Goal: Navigation & Orientation: Find specific page/section

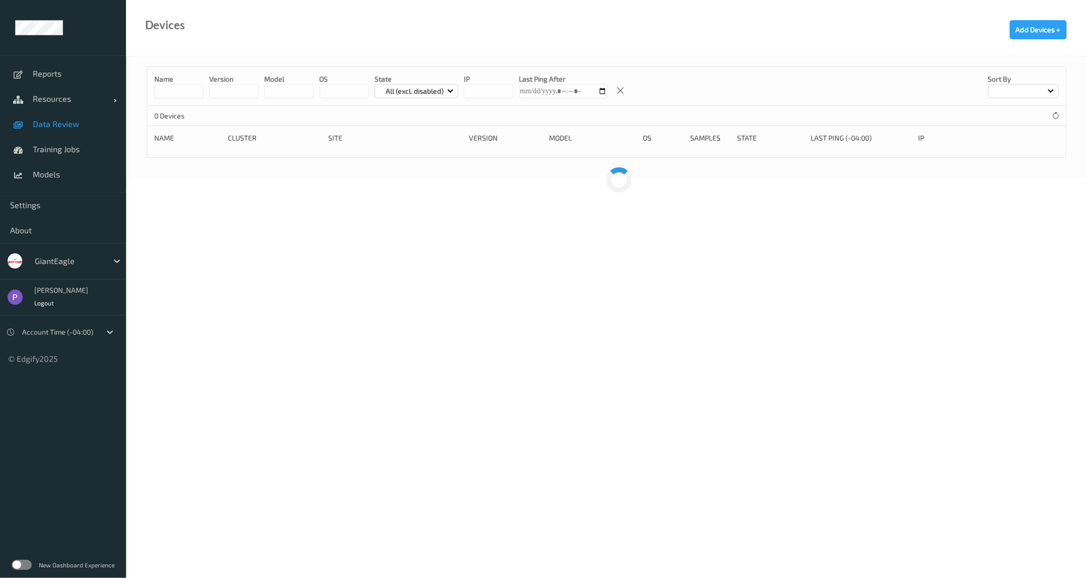
click at [40, 114] on link "Data Review" at bounding box center [63, 123] width 126 height 25
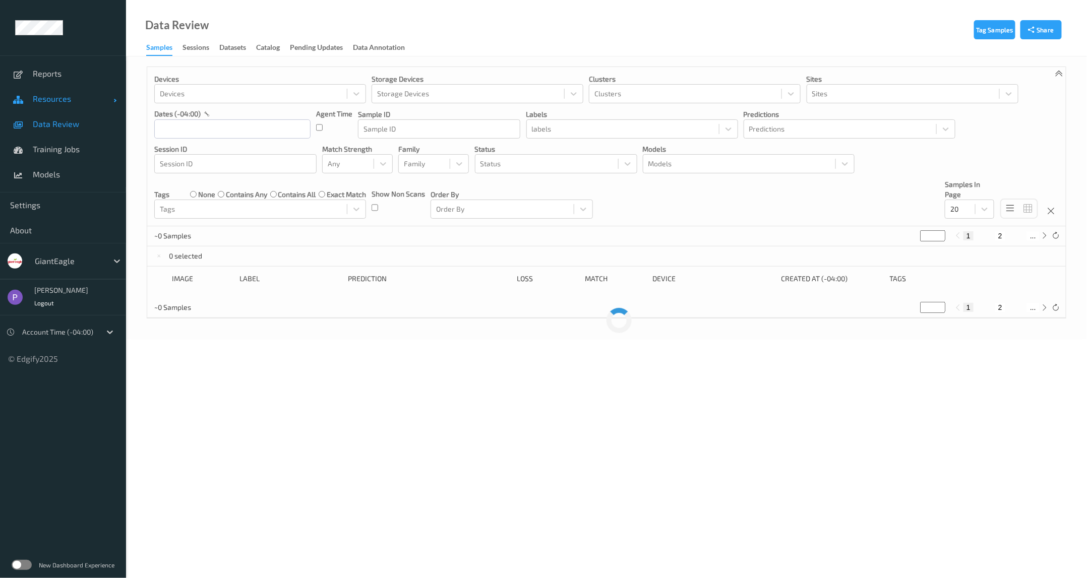
click at [48, 103] on link "Resources" at bounding box center [63, 98] width 126 height 25
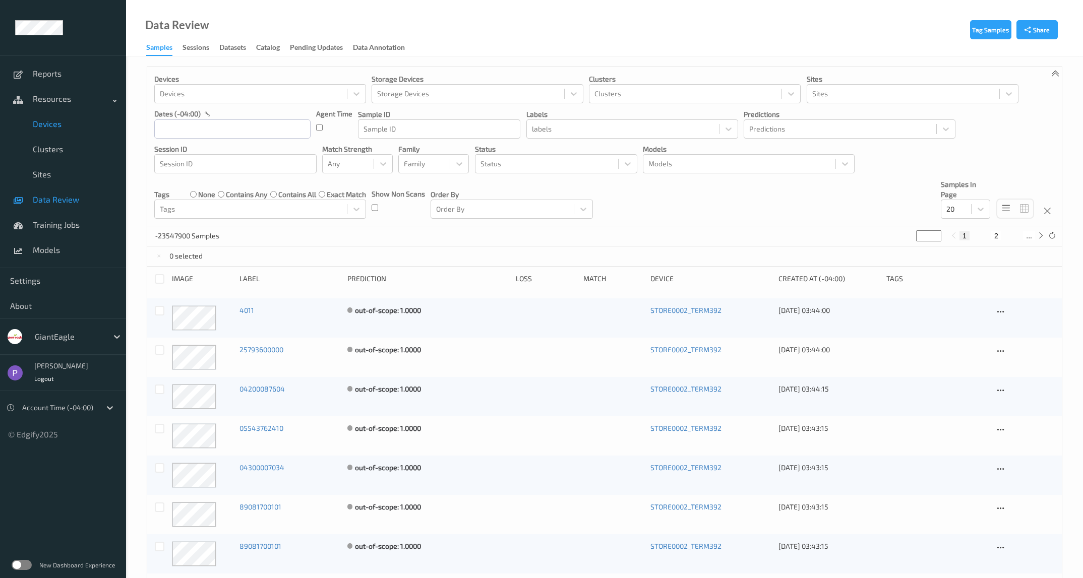
click at [65, 125] on span "Devices" at bounding box center [74, 124] width 83 height 10
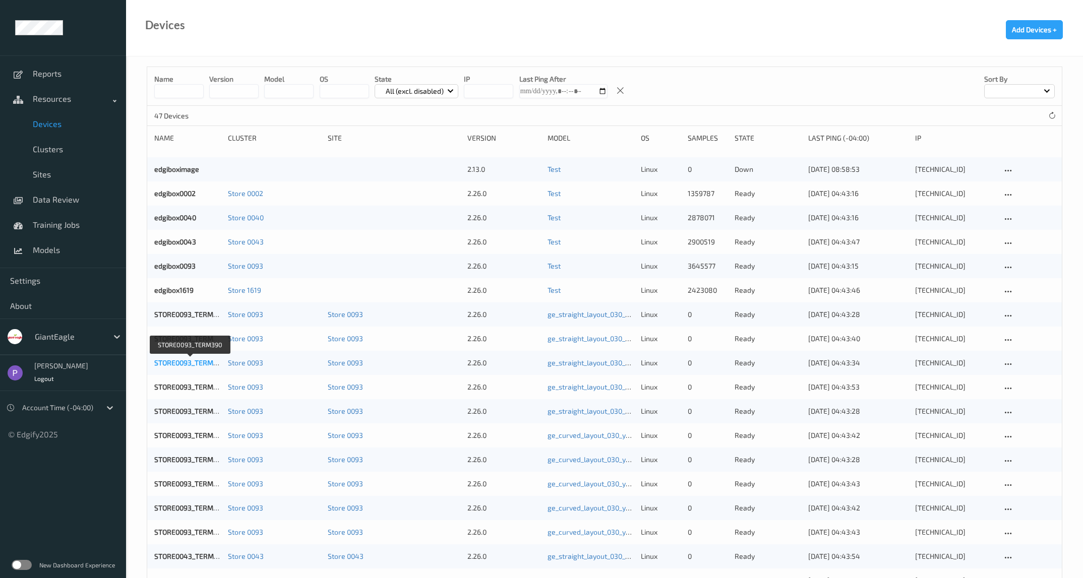
click at [185, 366] on link "STORE0093_TERM390" at bounding box center [189, 362] width 71 height 9
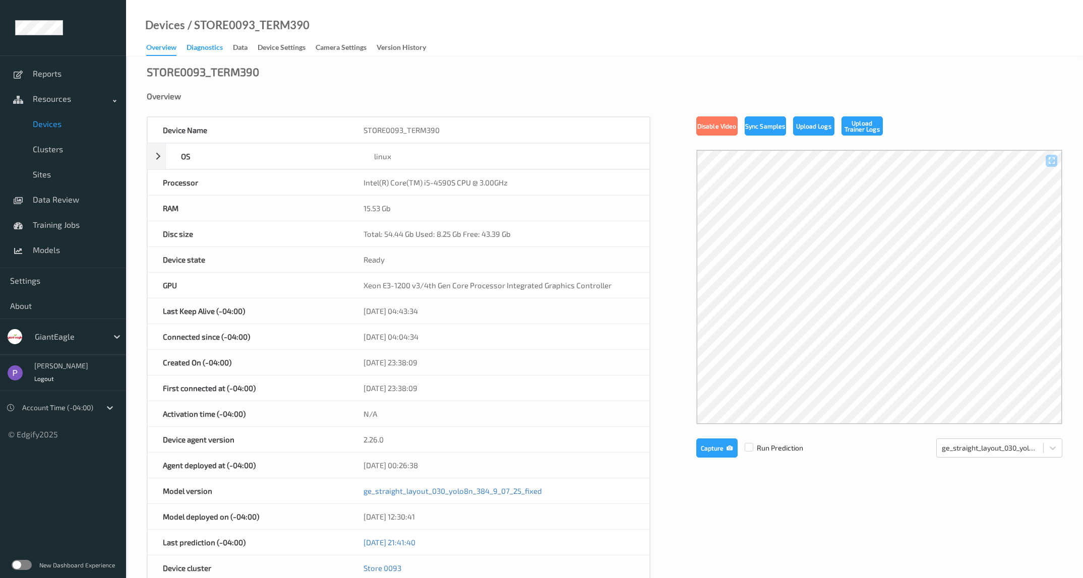
click at [212, 47] on div "Diagnostics" at bounding box center [204, 48] width 36 height 13
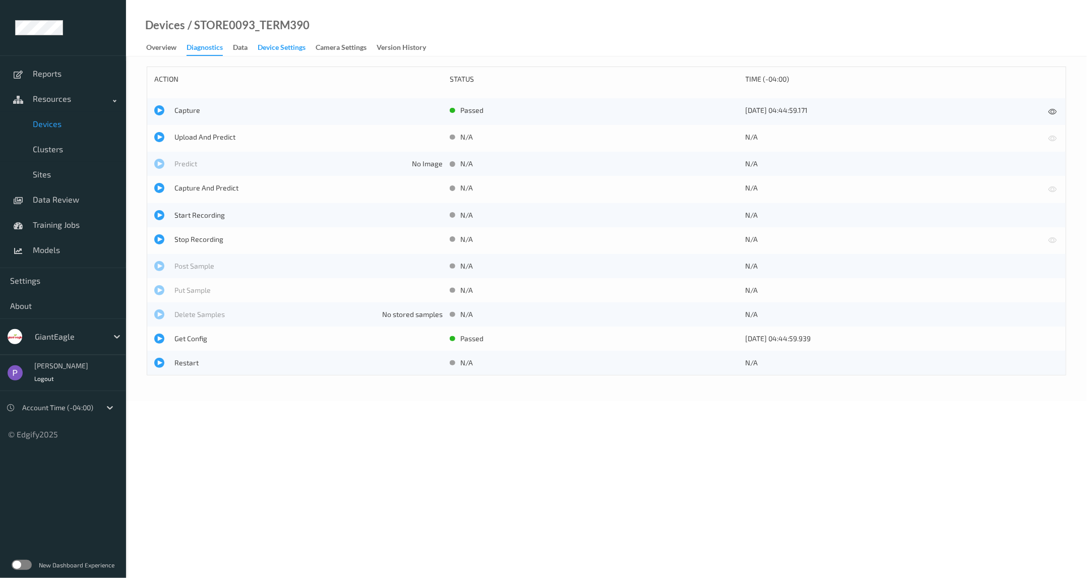
click at [295, 50] on div "Device Settings" at bounding box center [282, 48] width 48 height 13
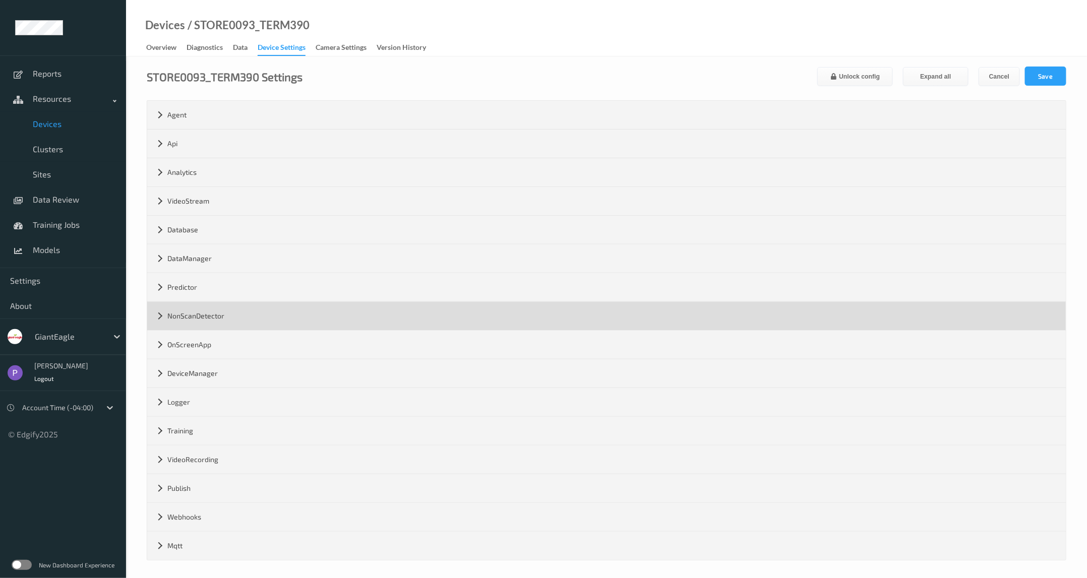
click at [200, 312] on div "NonScanDetector" at bounding box center [606, 316] width 918 height 28
